Goal: Information Seeking & Learning: Find specific fact

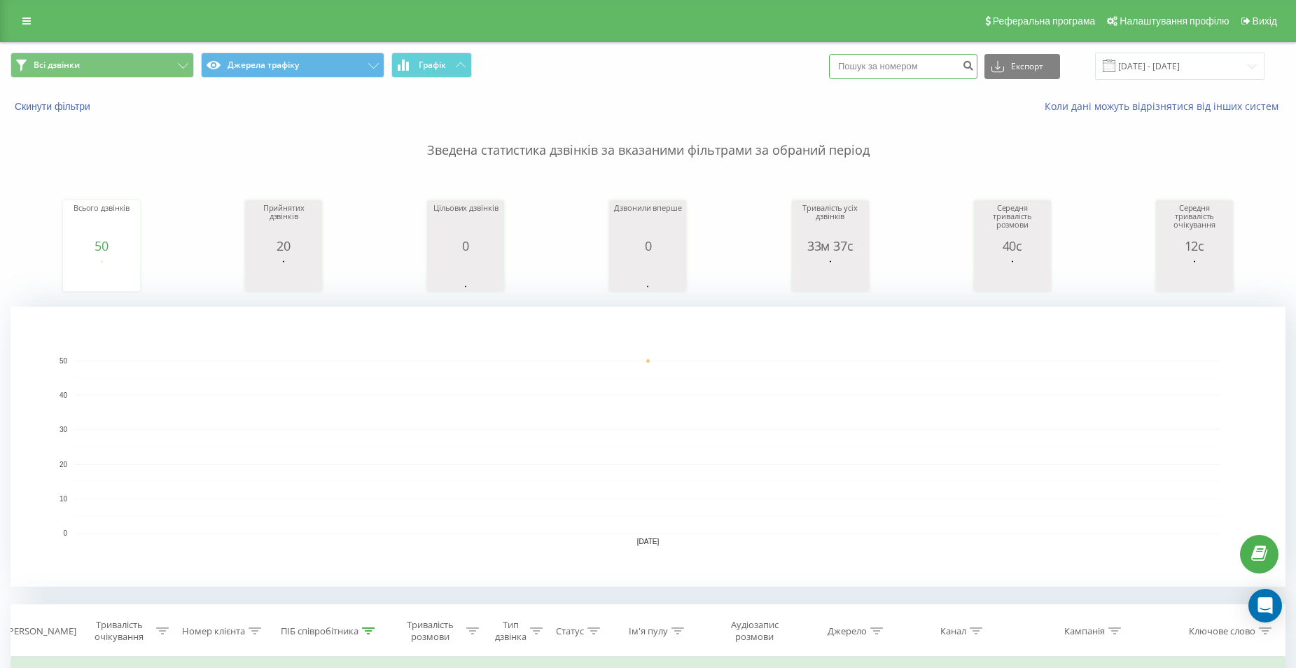
paste input "0931217221"
type input "0931217221"
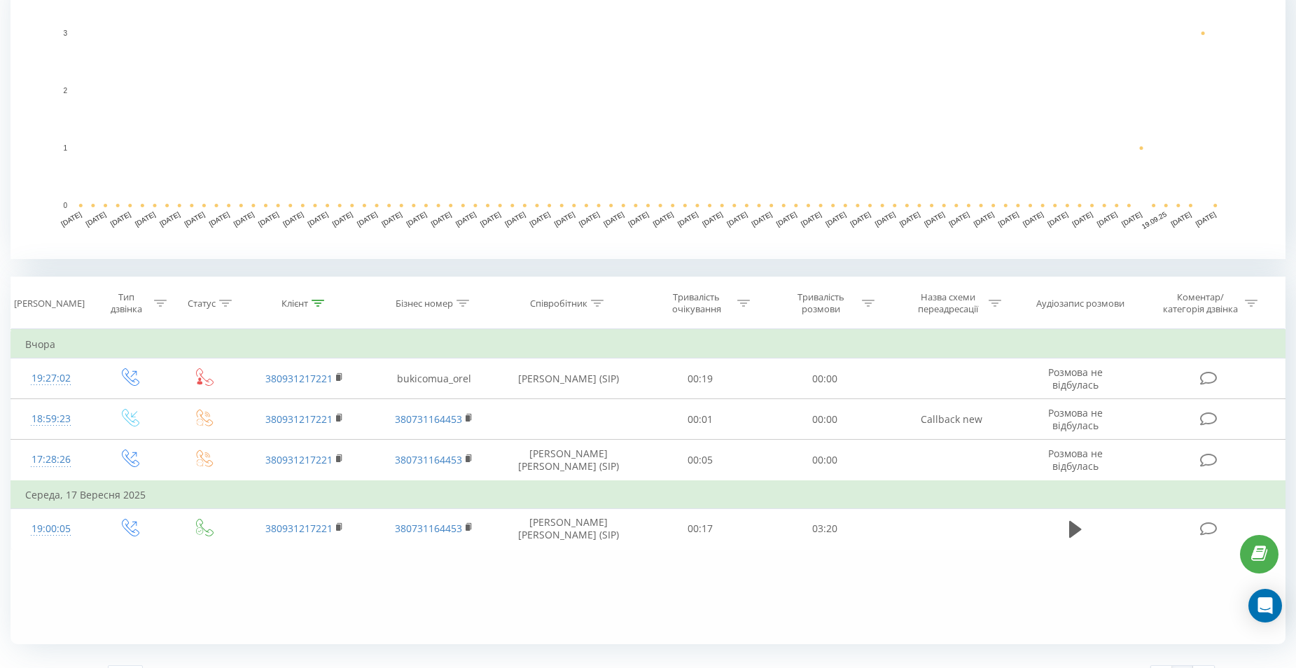
scroll to position [350, 0]
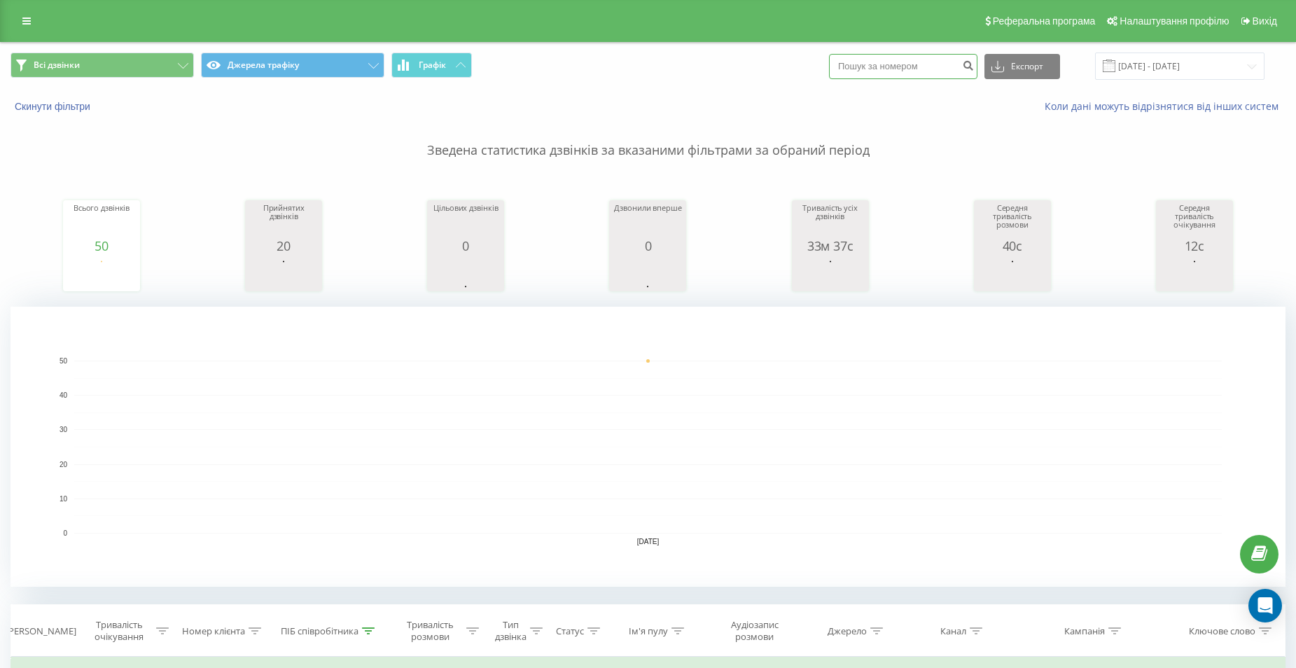
paste input "0962284249"
type input "0962284249"
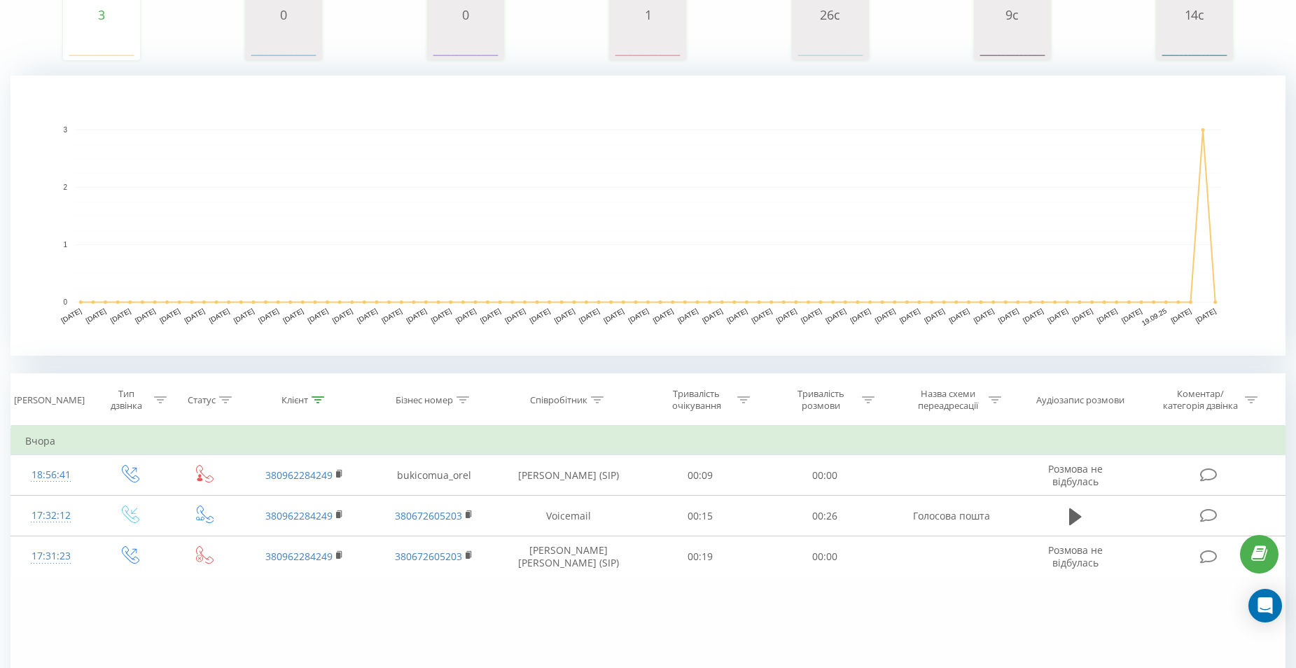
scroll to position [280, 0]
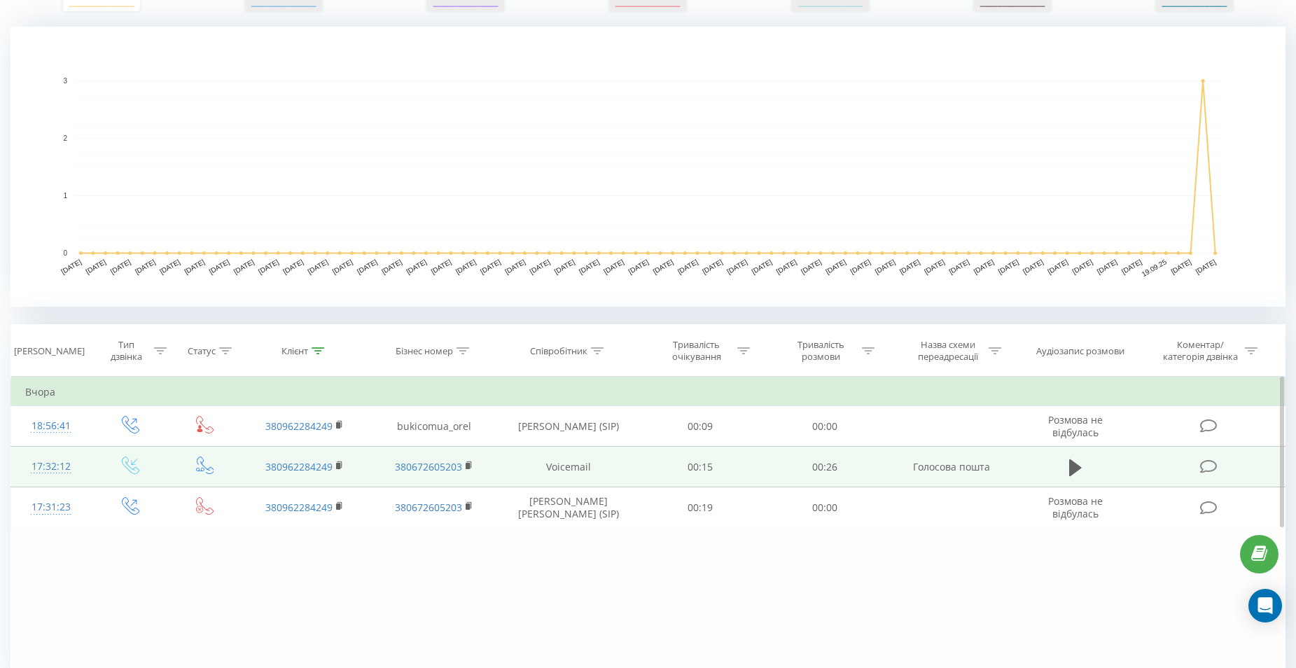
click at [1089, 463] on td at bounding box center [1076, 467] width 120 height 41
click at [1071, 468] on icon at bounding box center [1075, 467] width 13 height 17
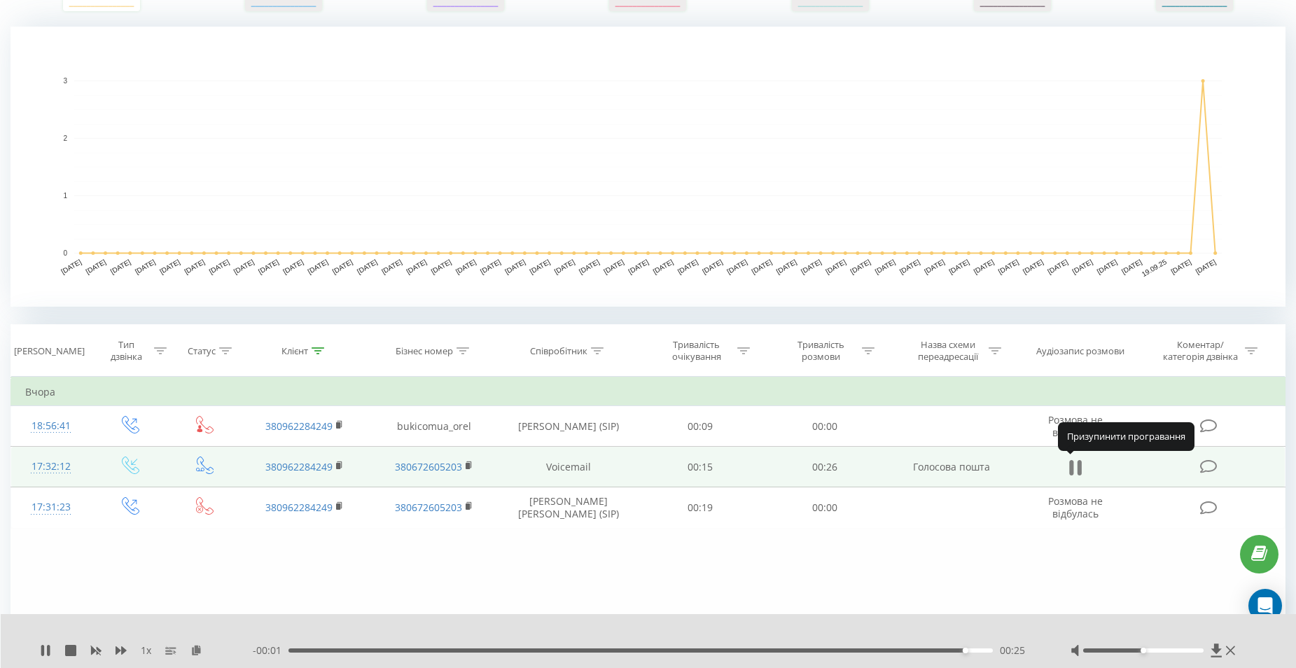
click at [1074, 468] on icon at bounding box center [1075, 468] width 13 height 20
